Goal: Task Accomplishment & Management: Manage account settings

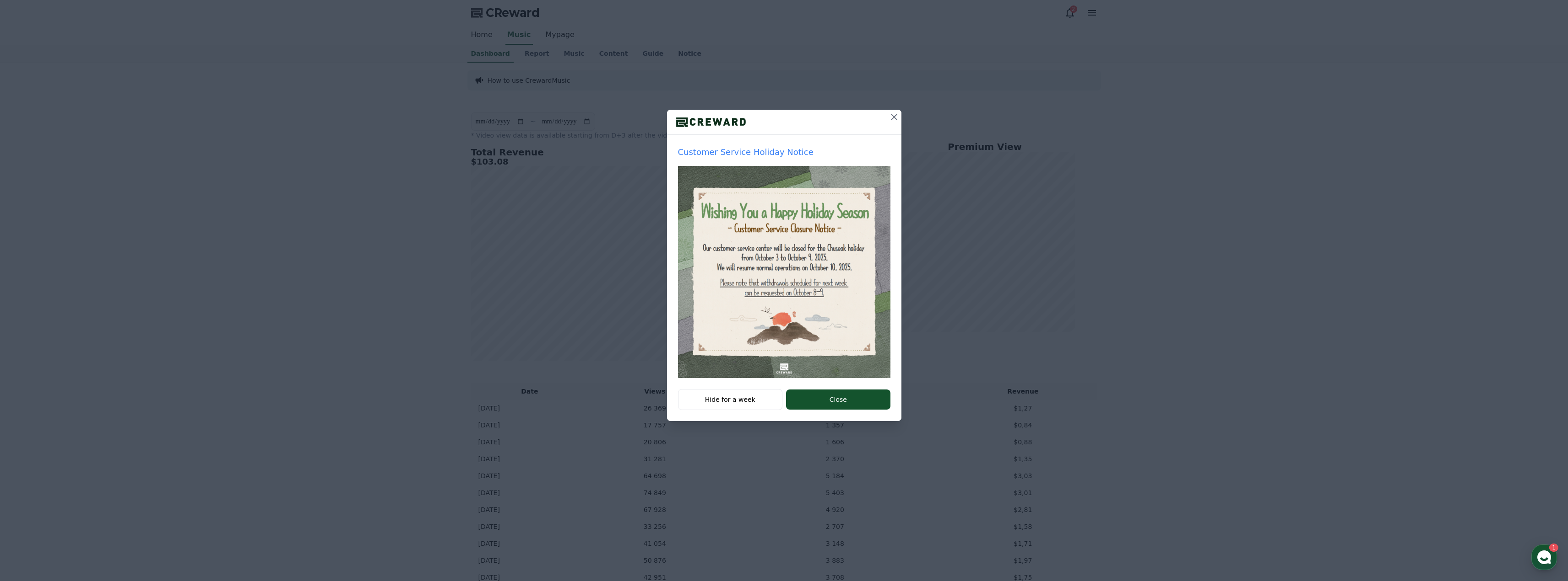
click at [897, 115] on icon at bounding box center [893, 116] width 11 height 11
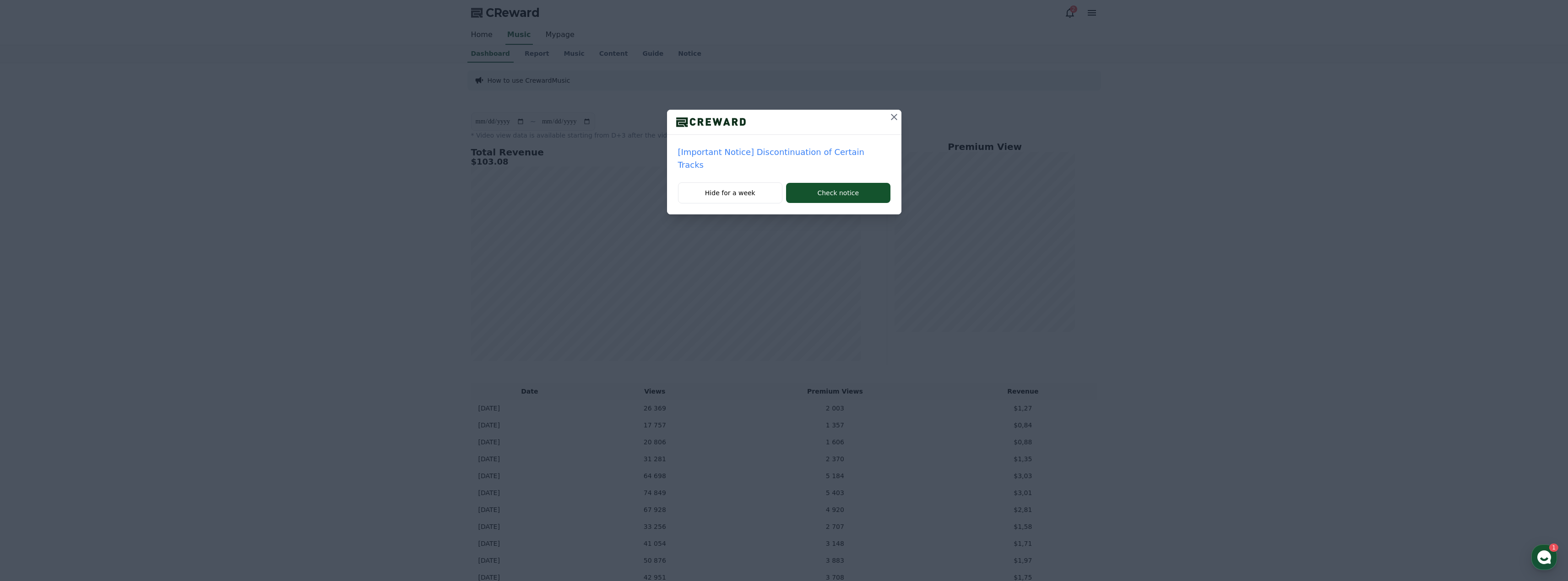
click at [888, 120] on icon at bounding box center [893, 116] width 11 height 11
click at [902, 113] on div "[Settlement] 4th Week of September Weekly Settlement Withdrawal Request Guide H…" at bounding box center [784, 114] width 1568 height 229
click at [899, 115] on icon at bounding box center [893, 116] width 11 height 11
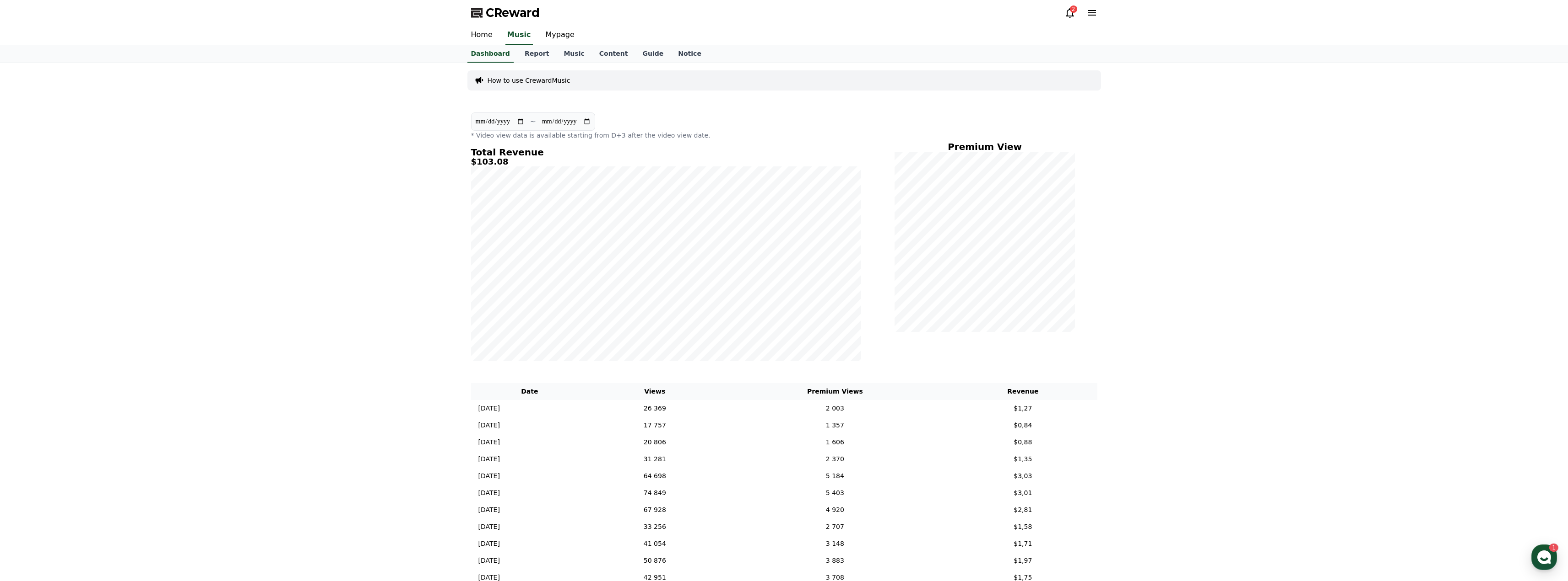
click at [1067, 12] on icon at bounding box center [1070, 14] width 9 height 10
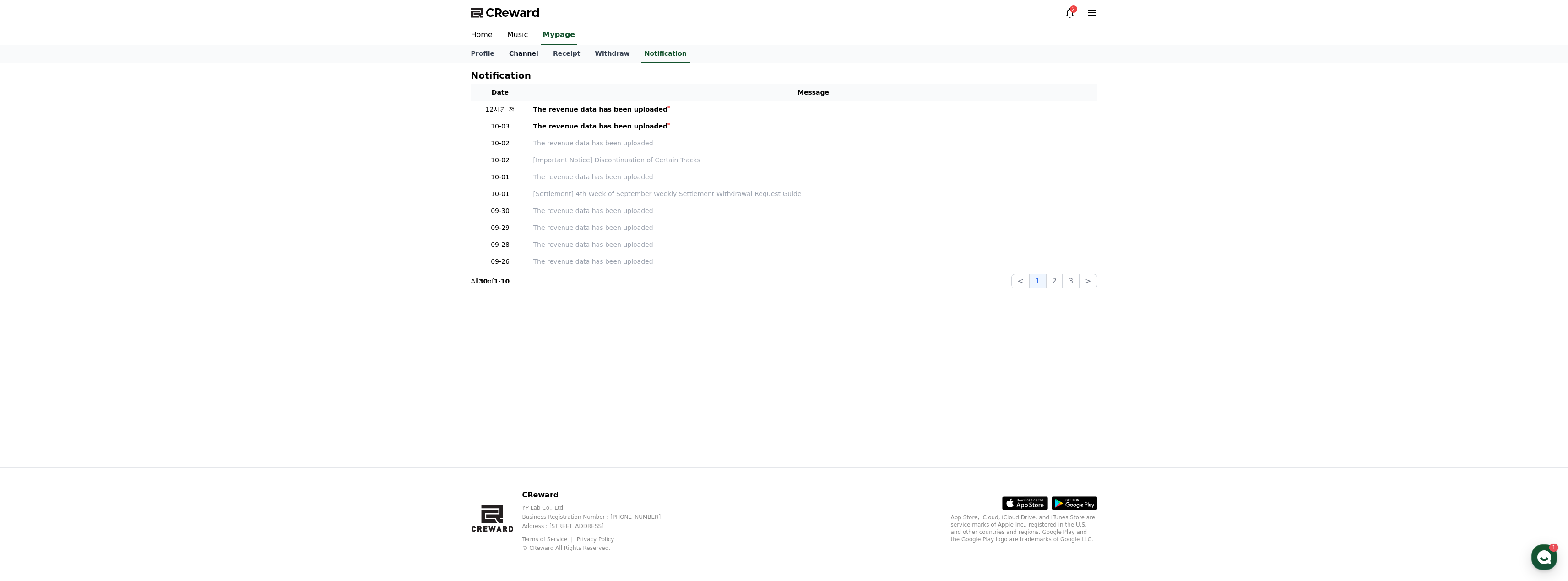
click at [518, 55] on link "Channel" at bounding box center [523, 54] width 44 height 17
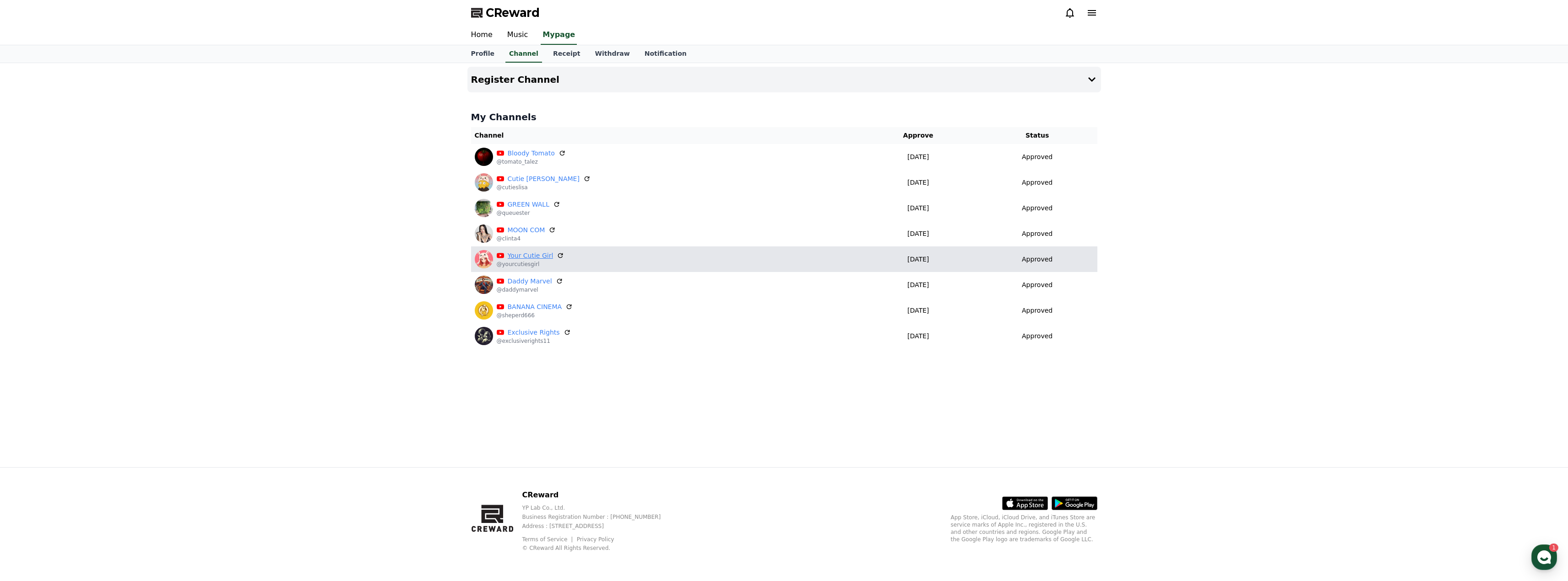
click at [535, 258] on link "Your Cutie Girl" at bounding box center [530, 256] width 45 height 10
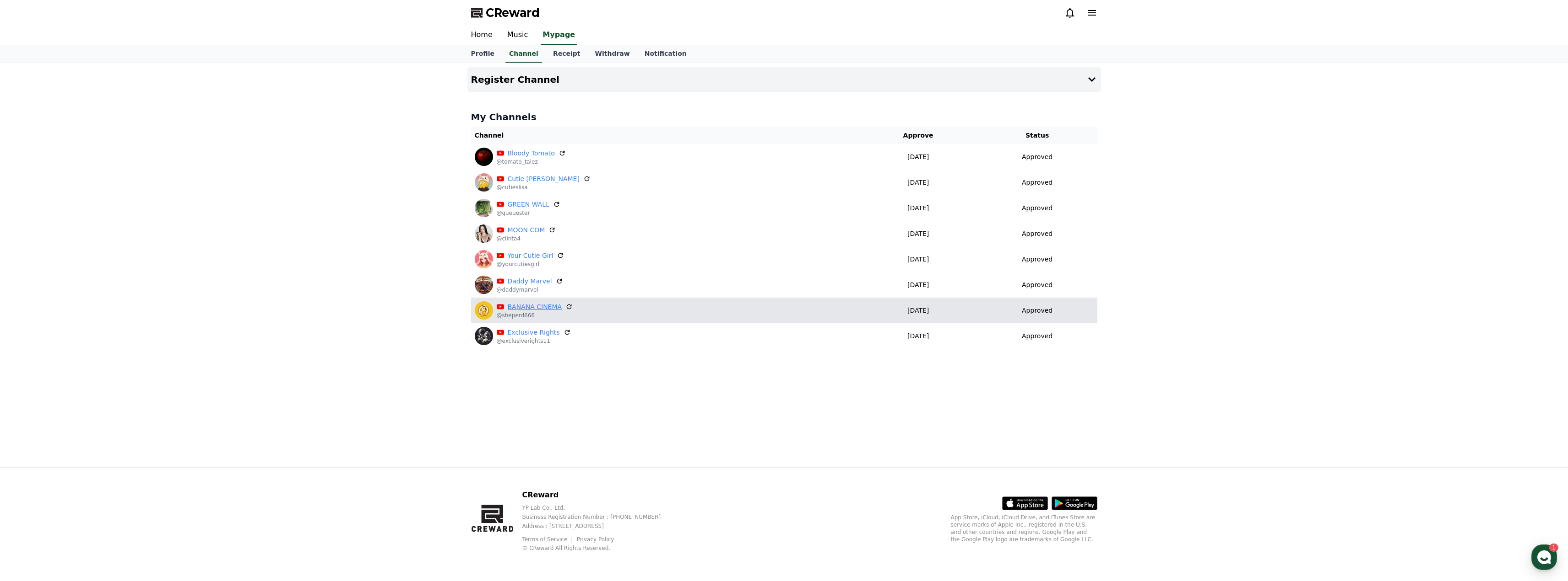
click at [538, 310] on link "BANANA CINEMA" at bounding box center [535, 307] width 54 height 10
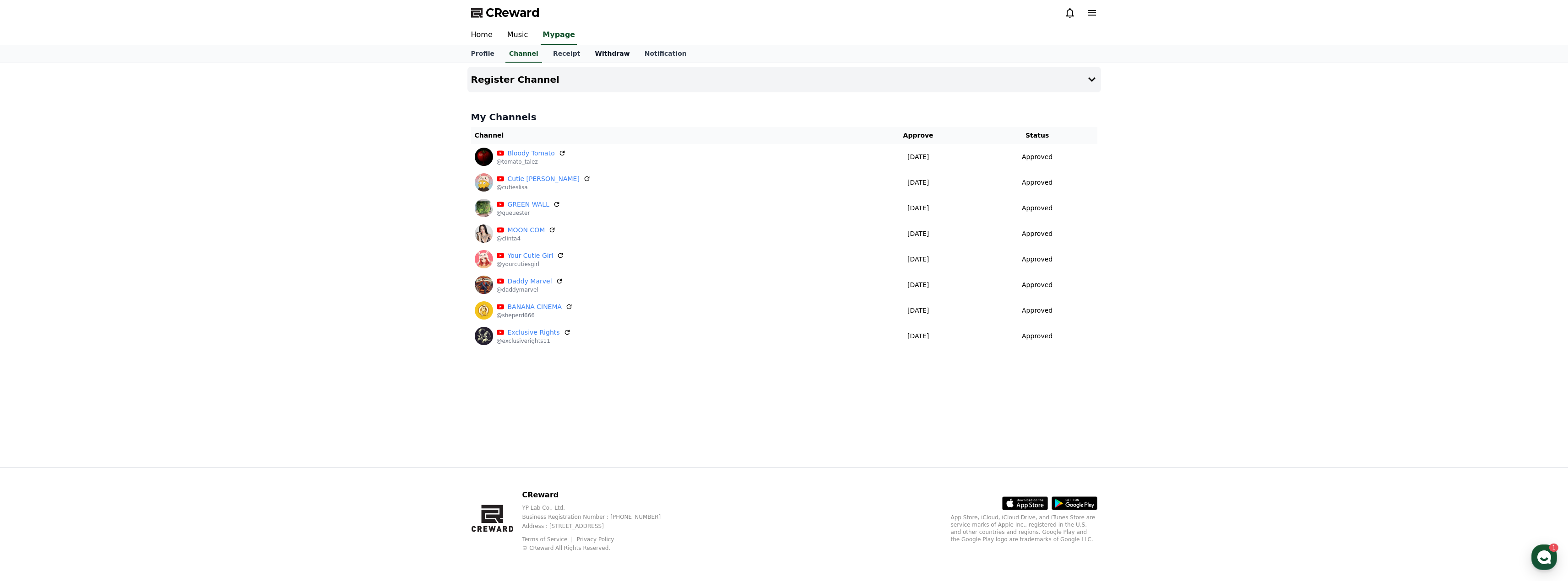
click at [594, 54] on link "Withdraw" at bounding box center [611, 54] width 49 height 17
